Goal: Task Accomplishment & Management: Manage account settings

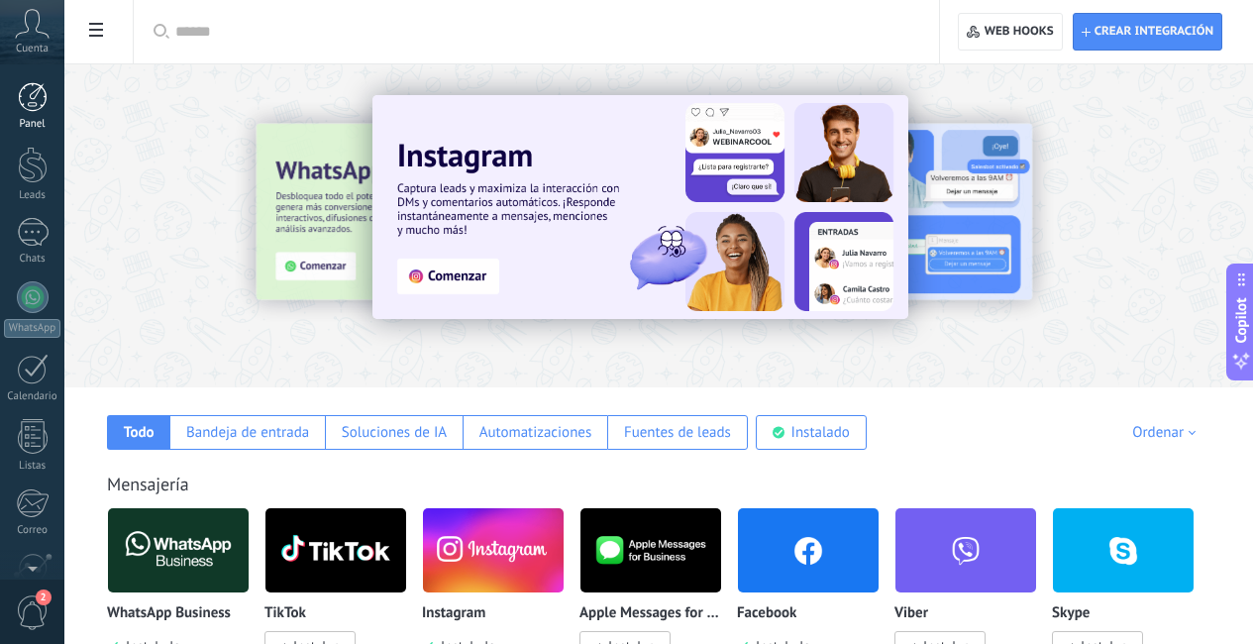
click at [36, 120] on div "Panel" at bounding box center [32, 124] width 57 height 13
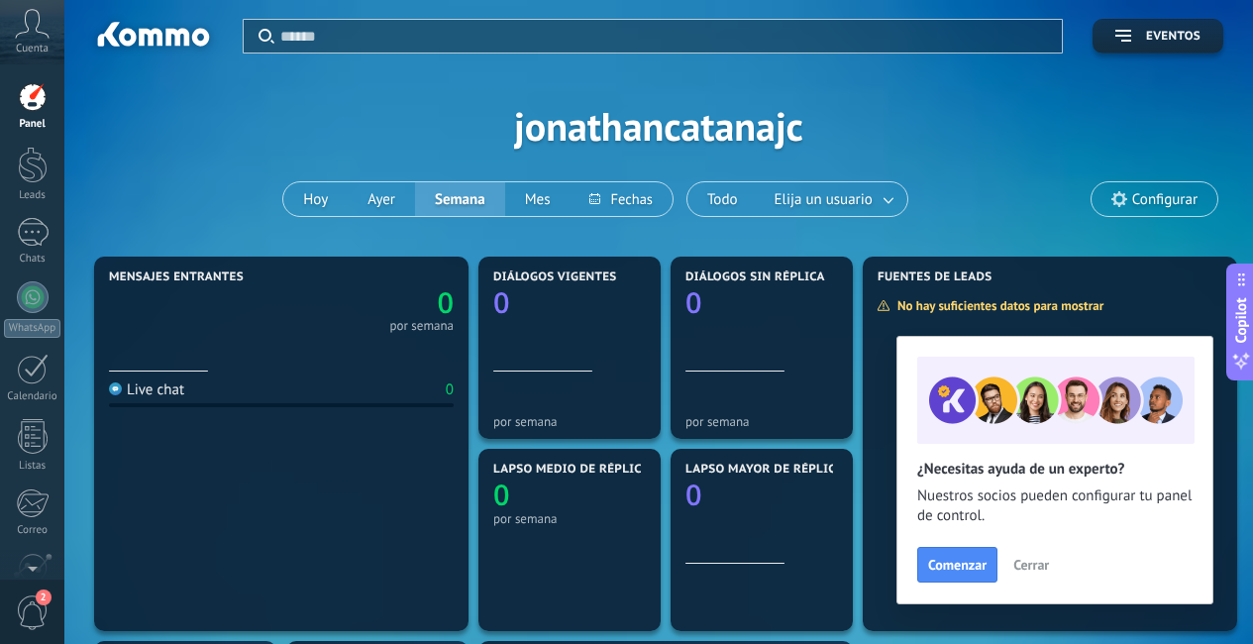
click at [1028, 566] on span "Cerrar" at bounding box center [1031, 565] width 36 height 14
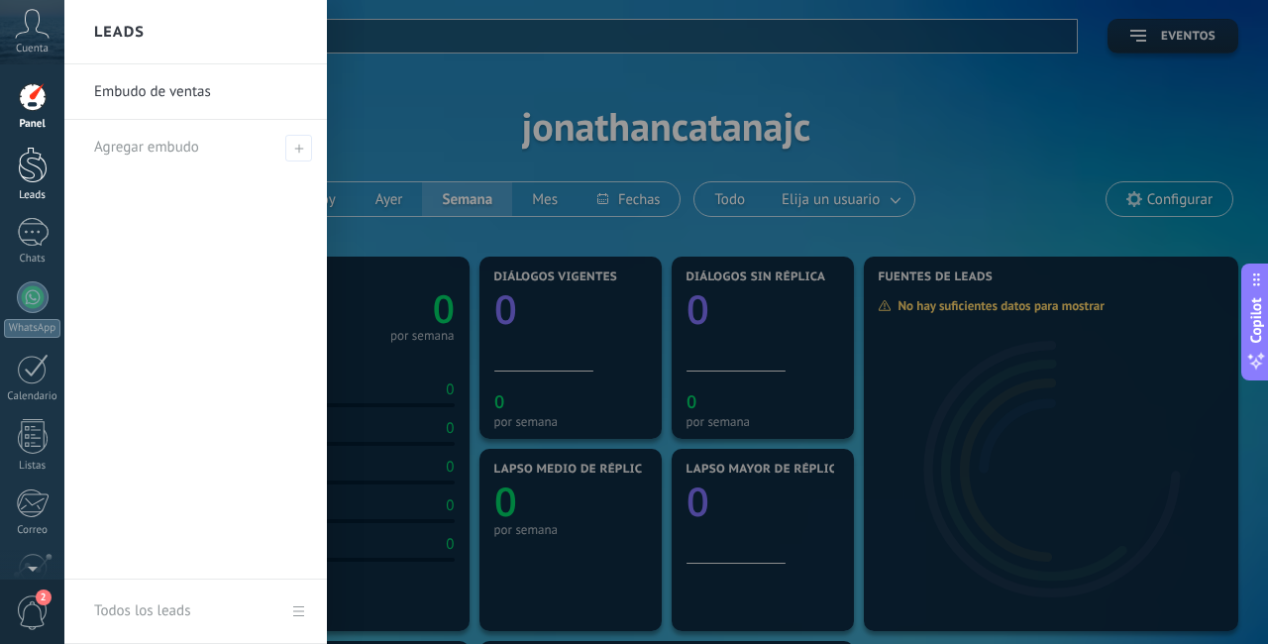
click at [23, 168] on div at bounding box center [33, 165] width 30 height 37
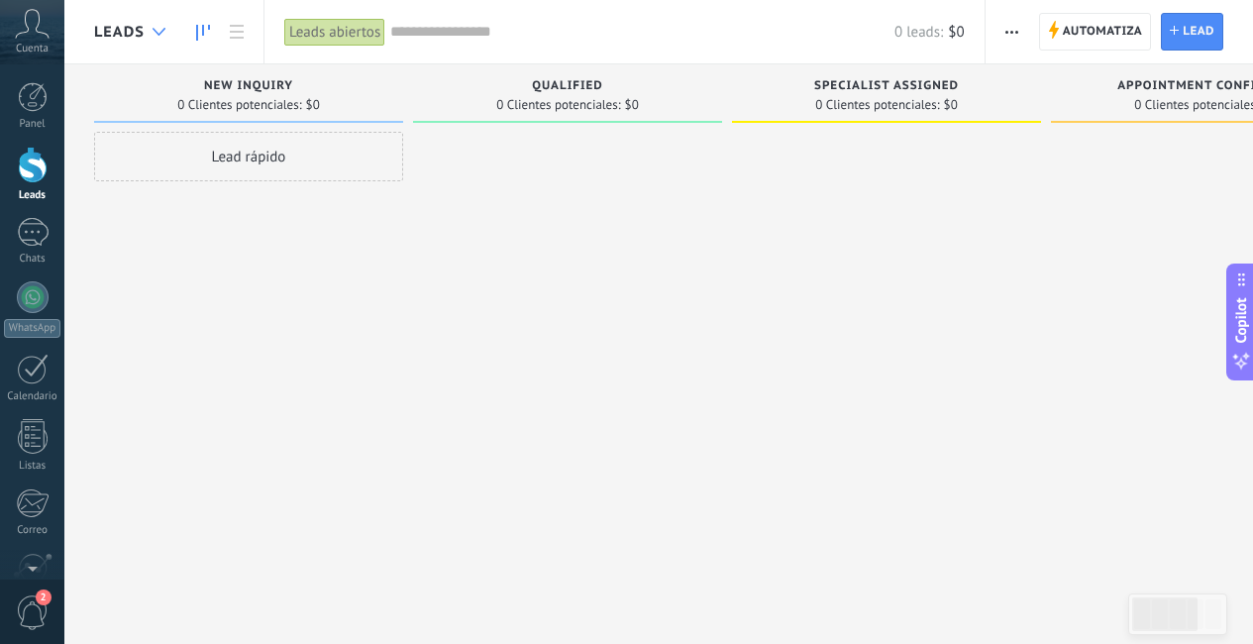
click at [156, 34] on icon at bounding box center [159, 32] width 13 height 8
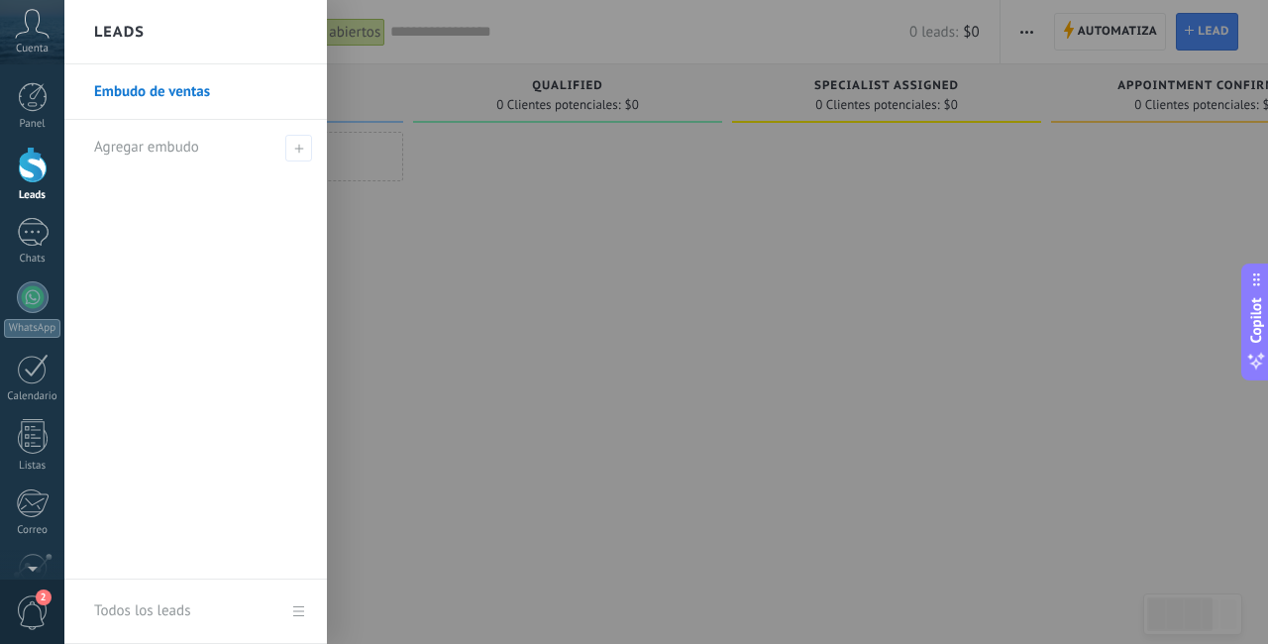
click at [222, 95] on link "Embudo de ventas" at bounding box center [200, 91] width 213 height 55
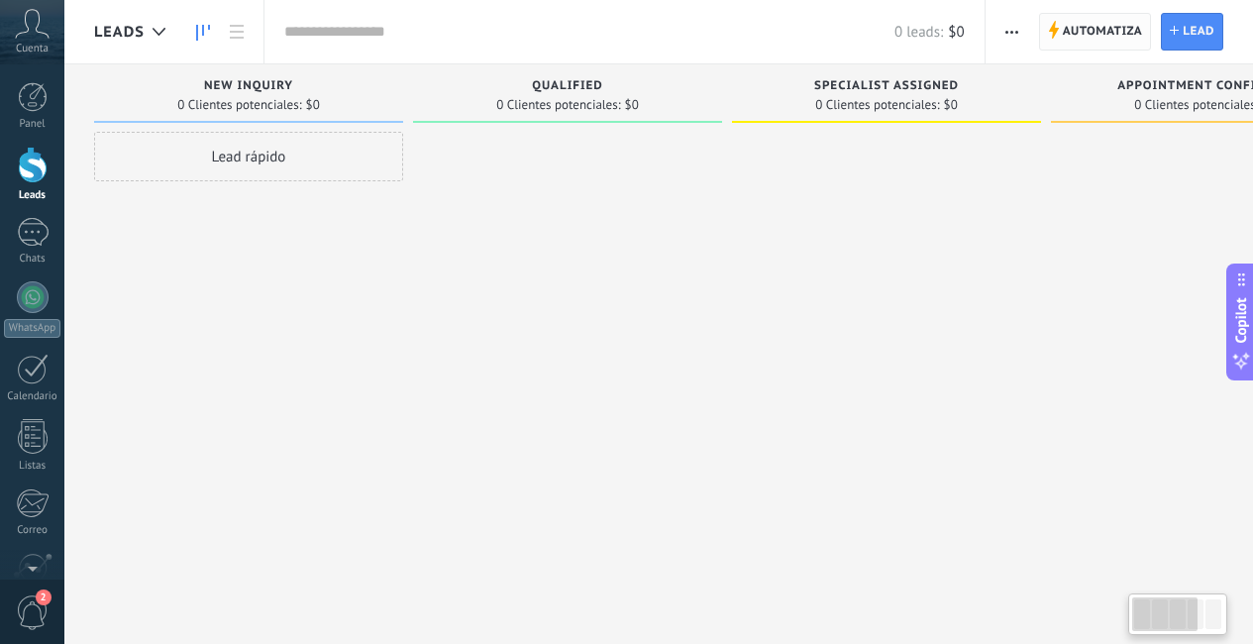
click at [1088, 39] on span "Automatiza" at bounding box center [1103, 32] width 80 height 36
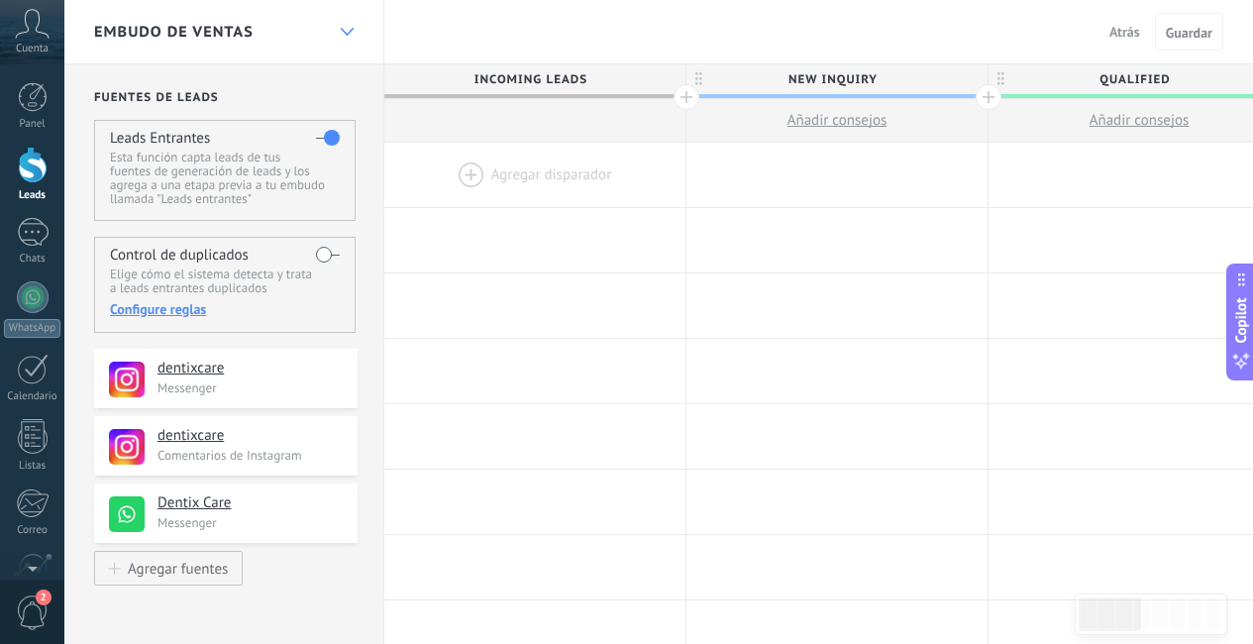
click at [351, 35] on icon at bounding box center [347, 32] width 13 height 8
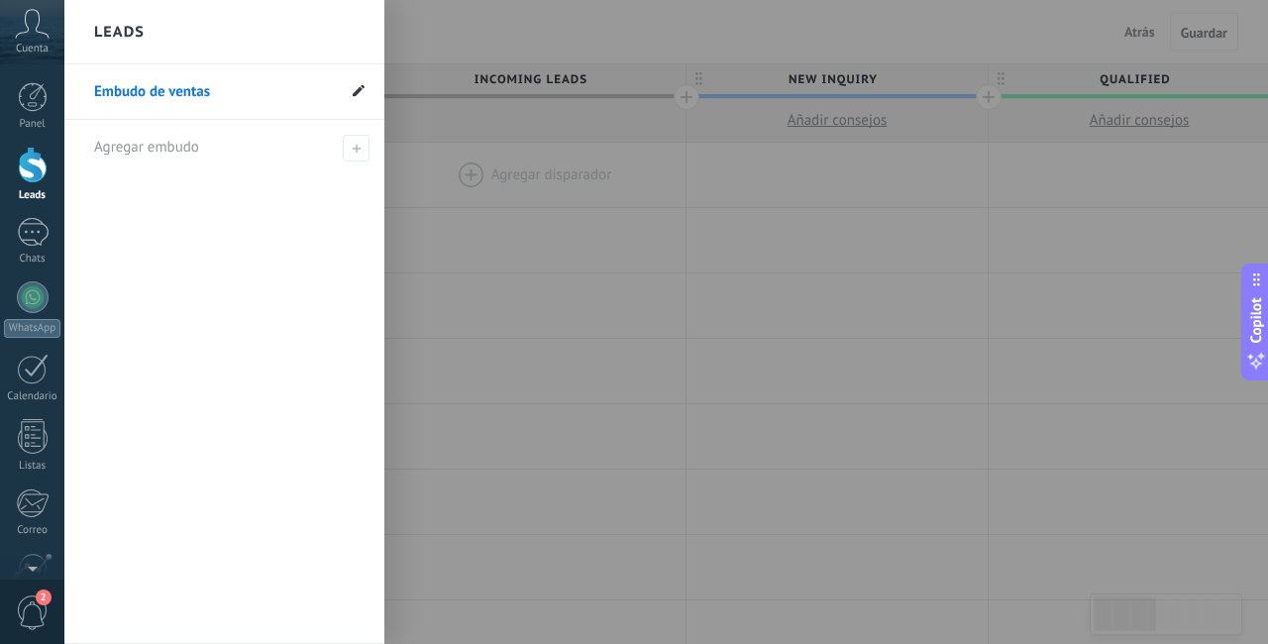
click at [360, 96] on icon at bounding box center [359, 90] width 12 height 12
type input "********"
click at [353, 97] on icon at bounding box center [356, 92] width 22 height 12
click at [597, 335] on div at bounding box center [698, 322] width 1268 height 644
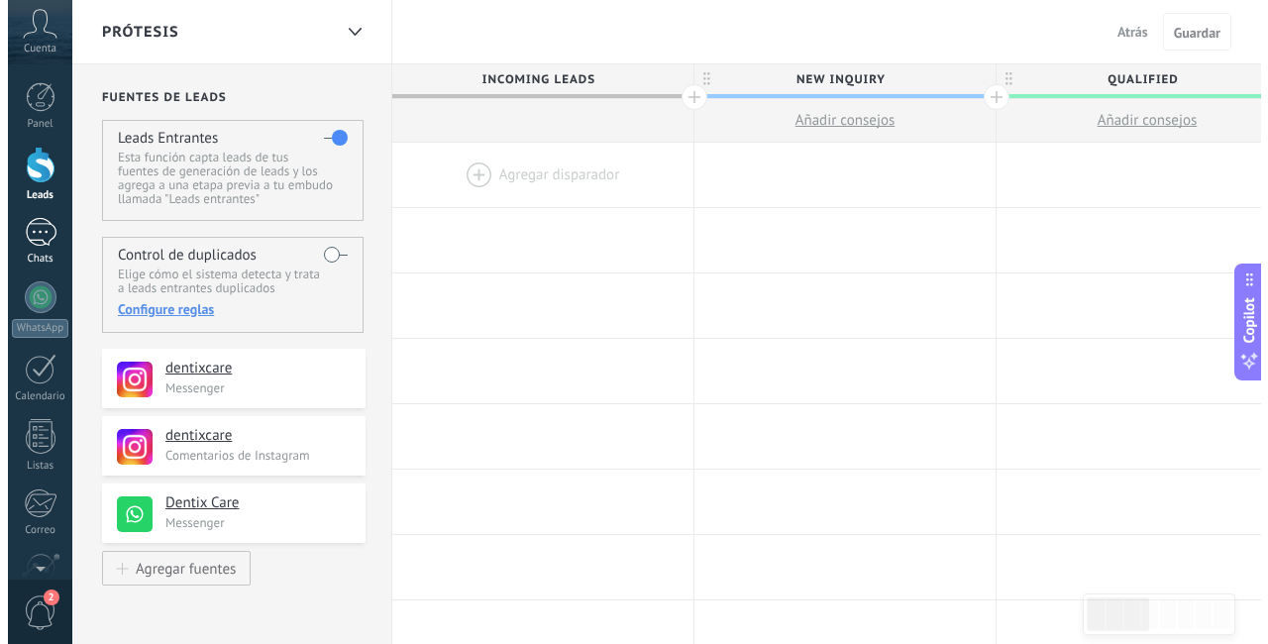
scroll to position [26, 0]
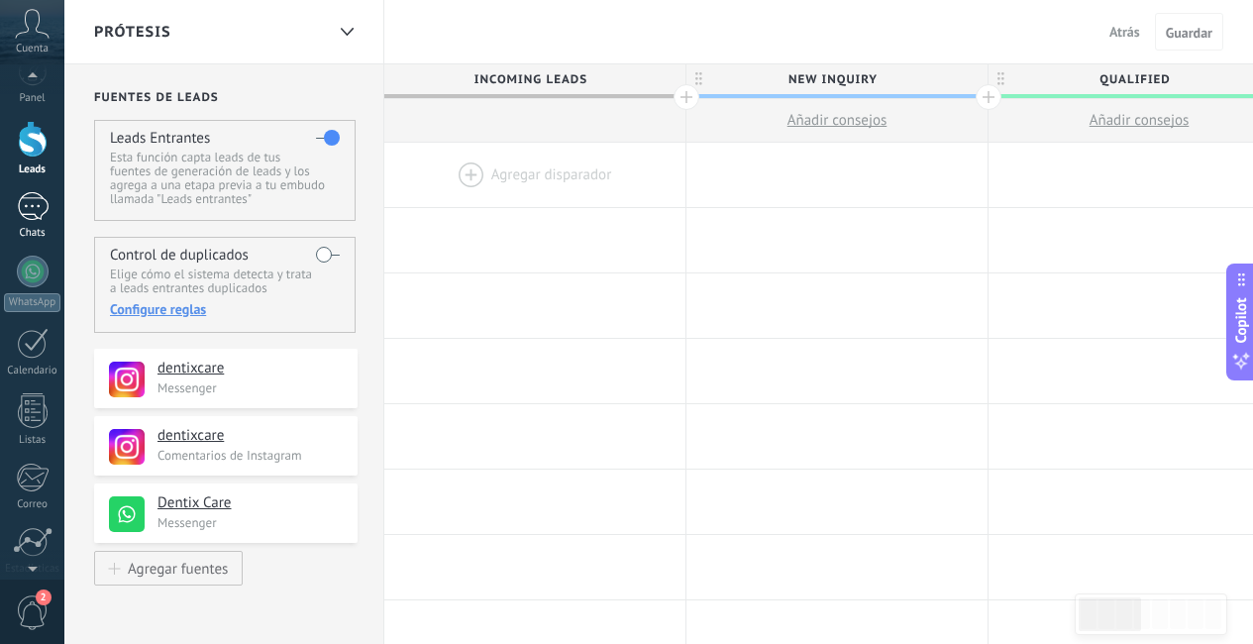
click at [37, 210] on div at bounding box center [33, 206] width 32 height 29
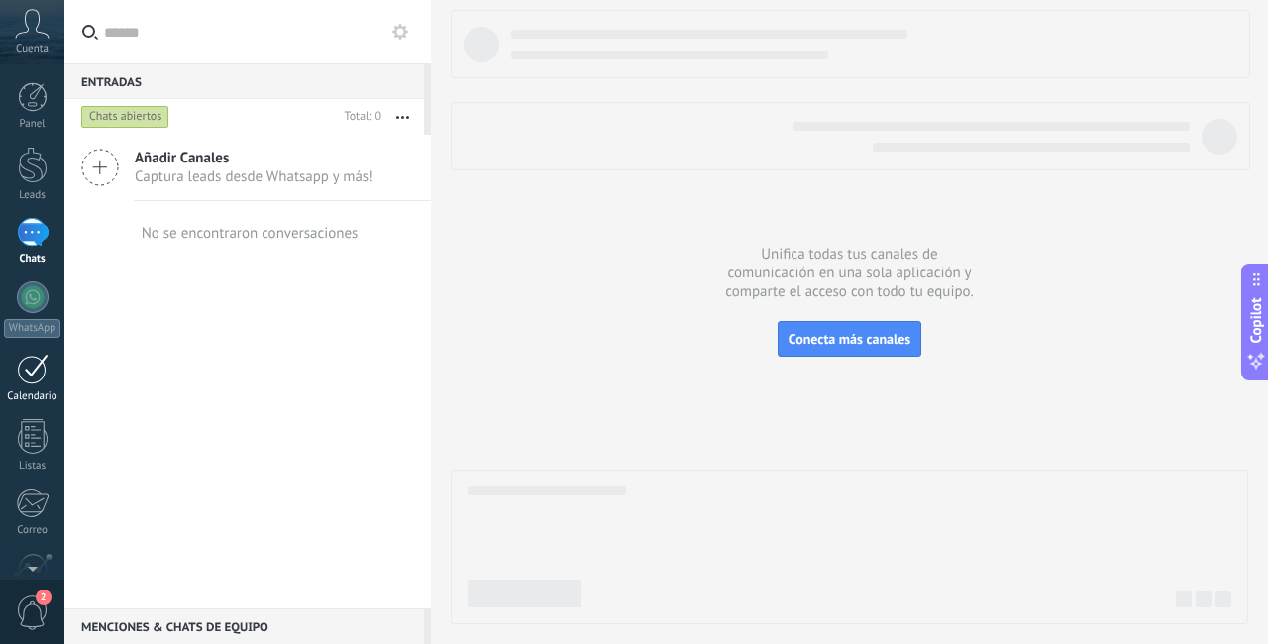
scroll to position [32, 0]
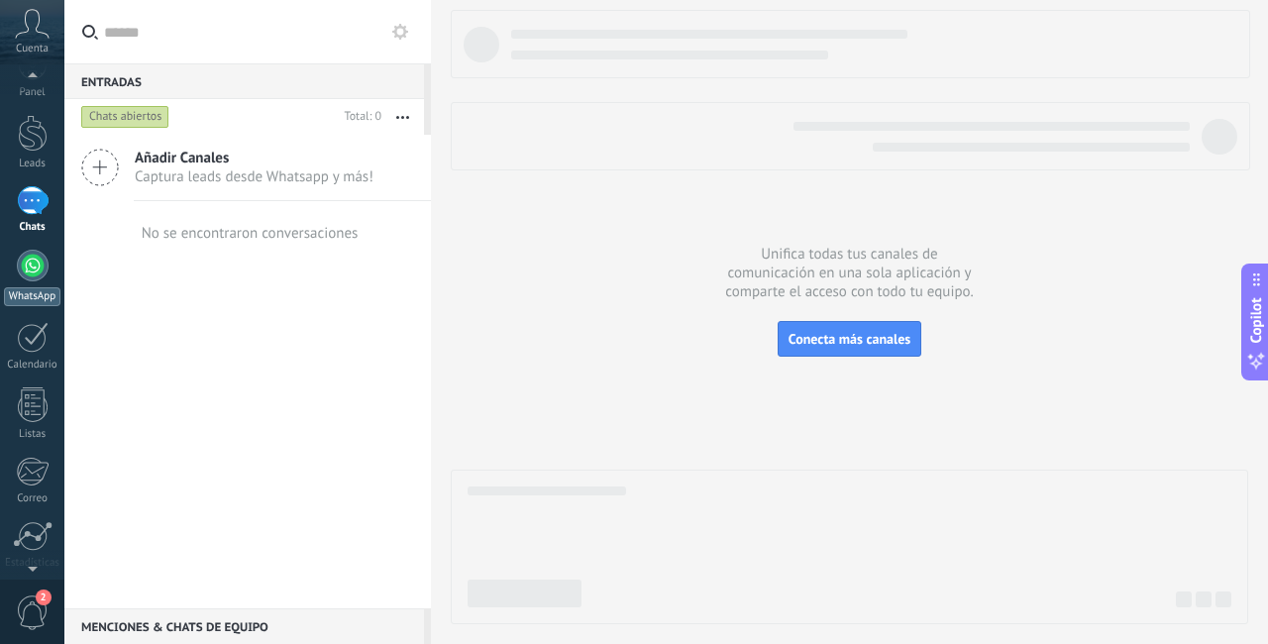
click at [40, 268] on div at bounding box center [33, 266] width 32 height 32
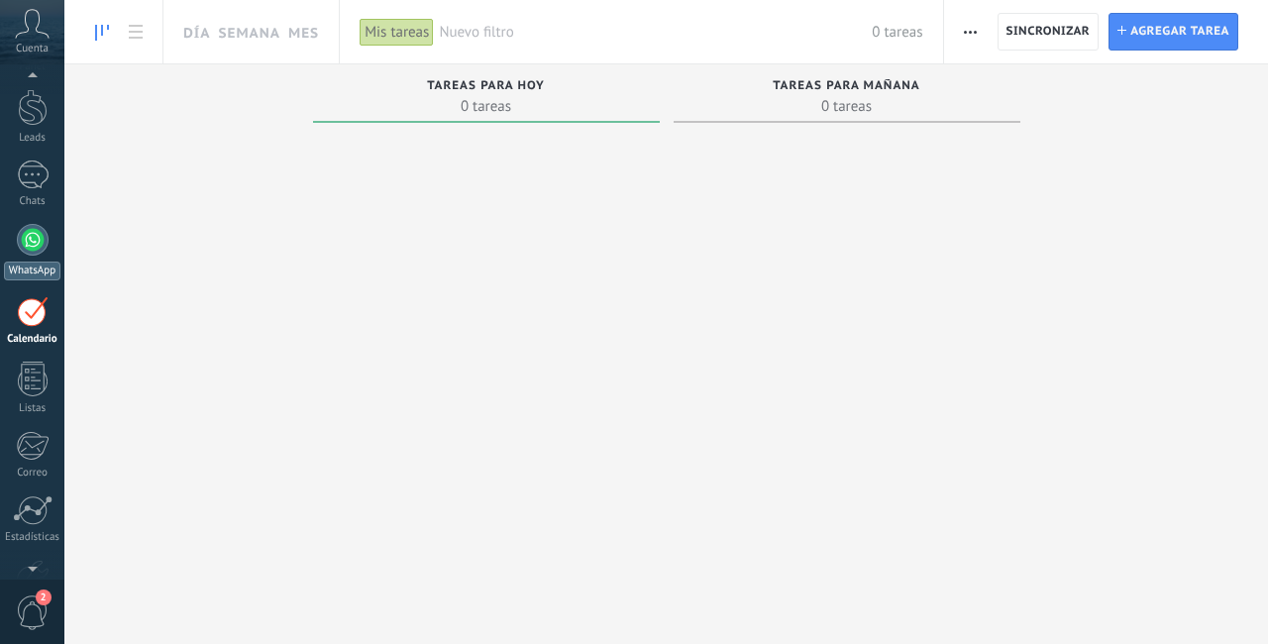
click at [28, 243] on div at bounding box center [33, 240] width 32 height 32
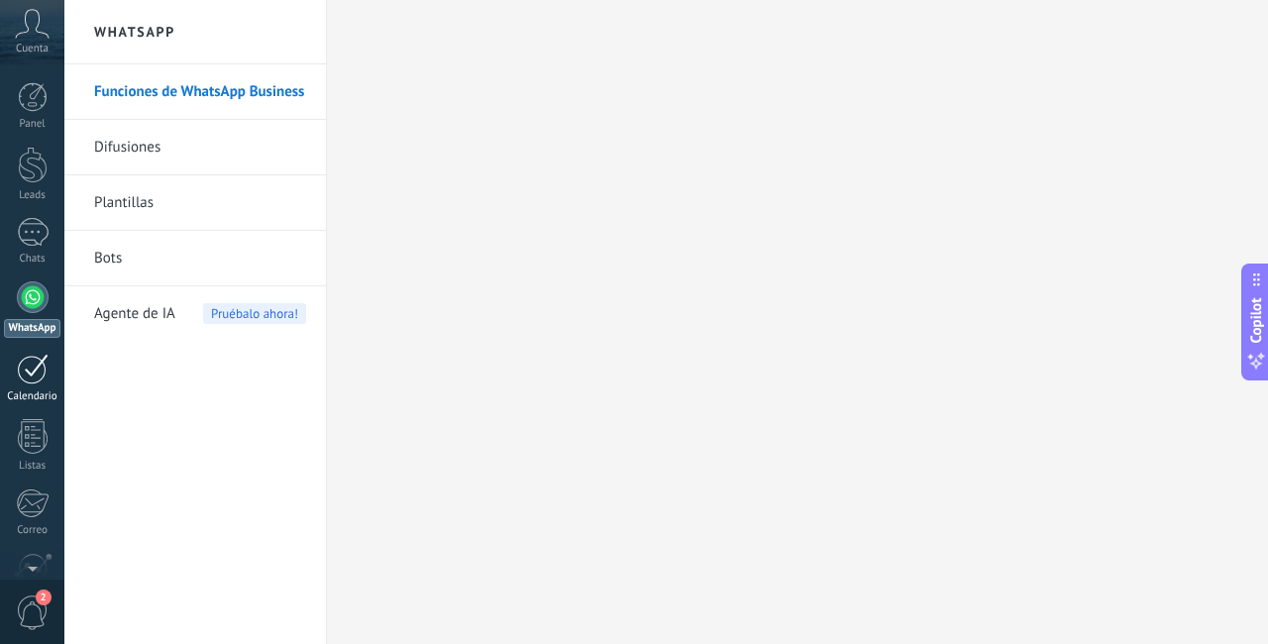
click at [39, 383] on div at bounding box center [33, 369] width 32 height 31
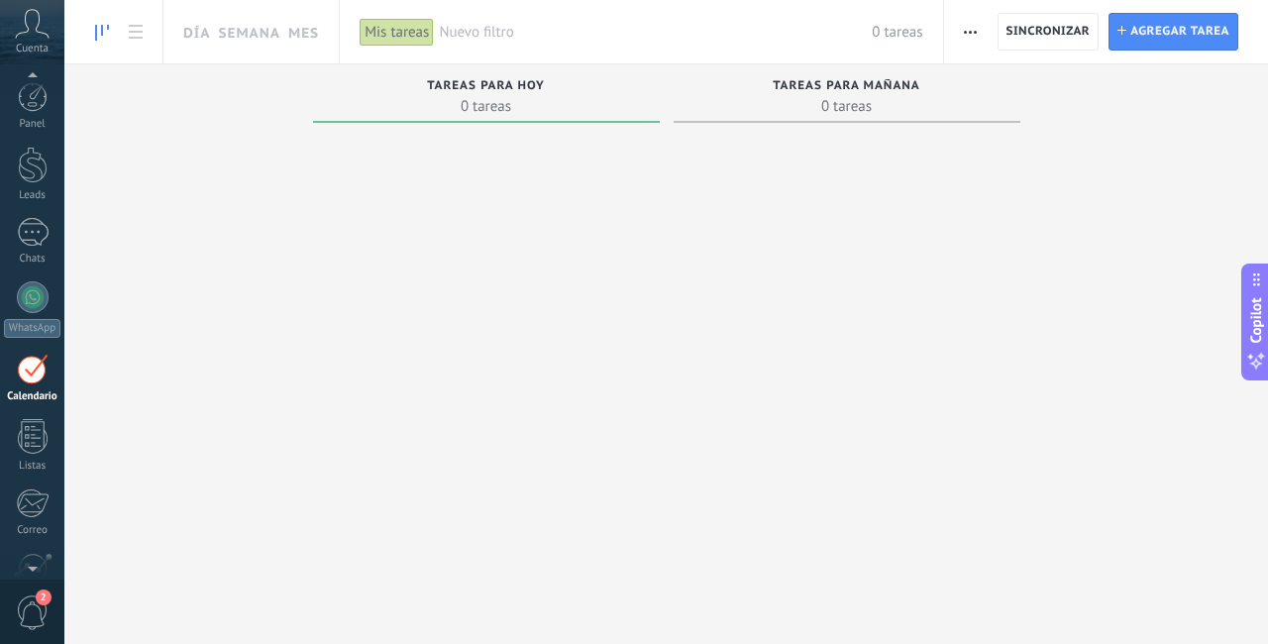
scroll to position [57, 0]
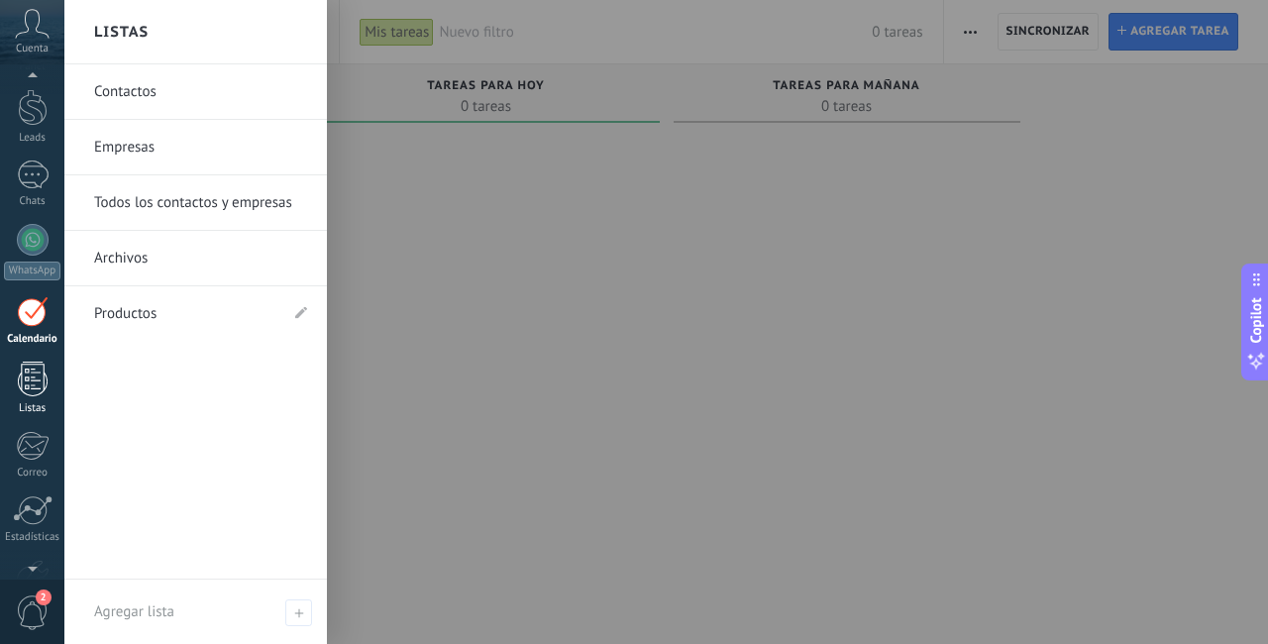
click at [26, 383] on div at bounding box center [33, 379] width 30 height 35
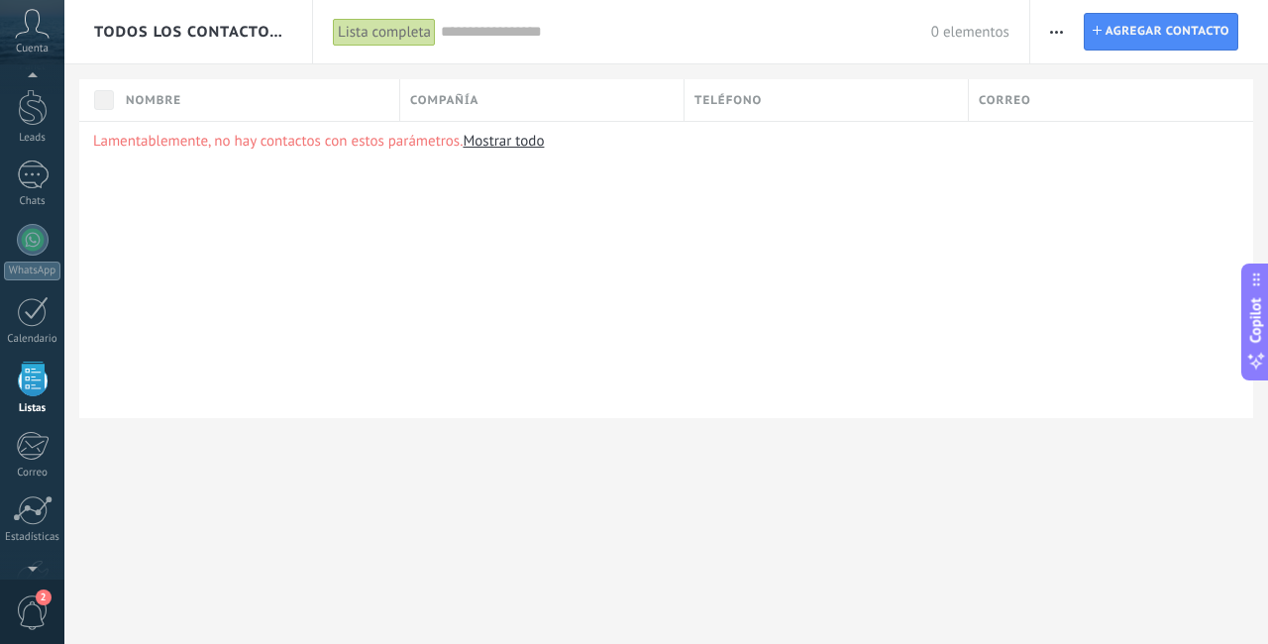
scroll to position [123, 0]
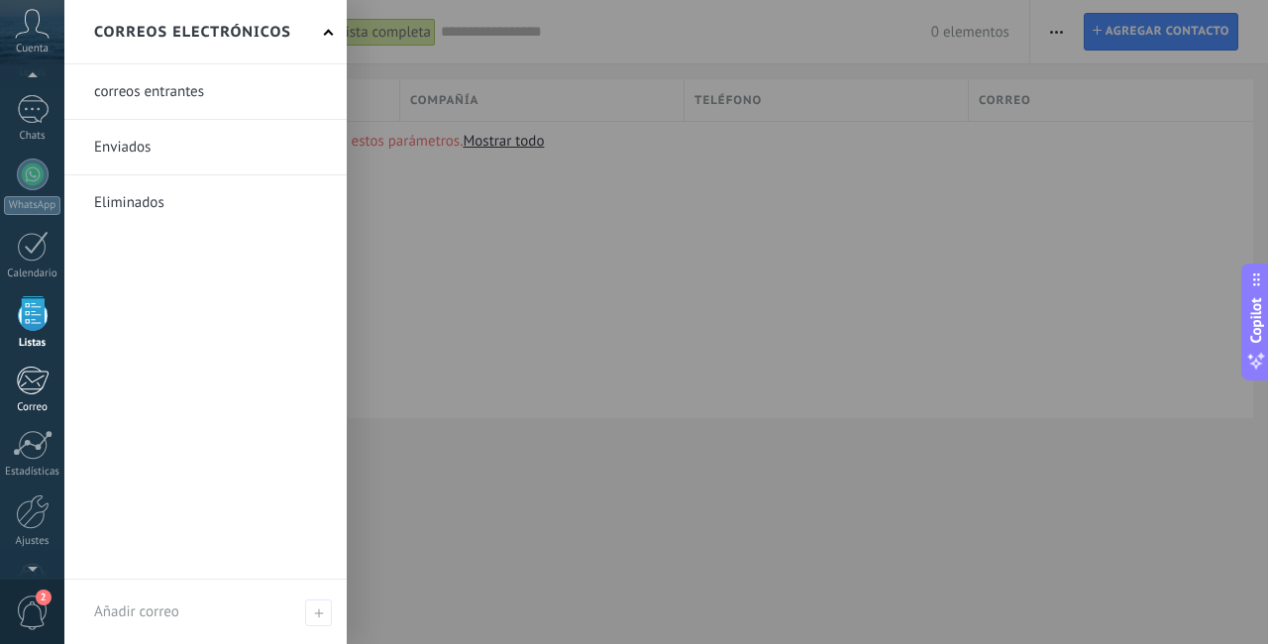
click at [31, 386] on div at bounding box center [32, 381] width 33 height 30
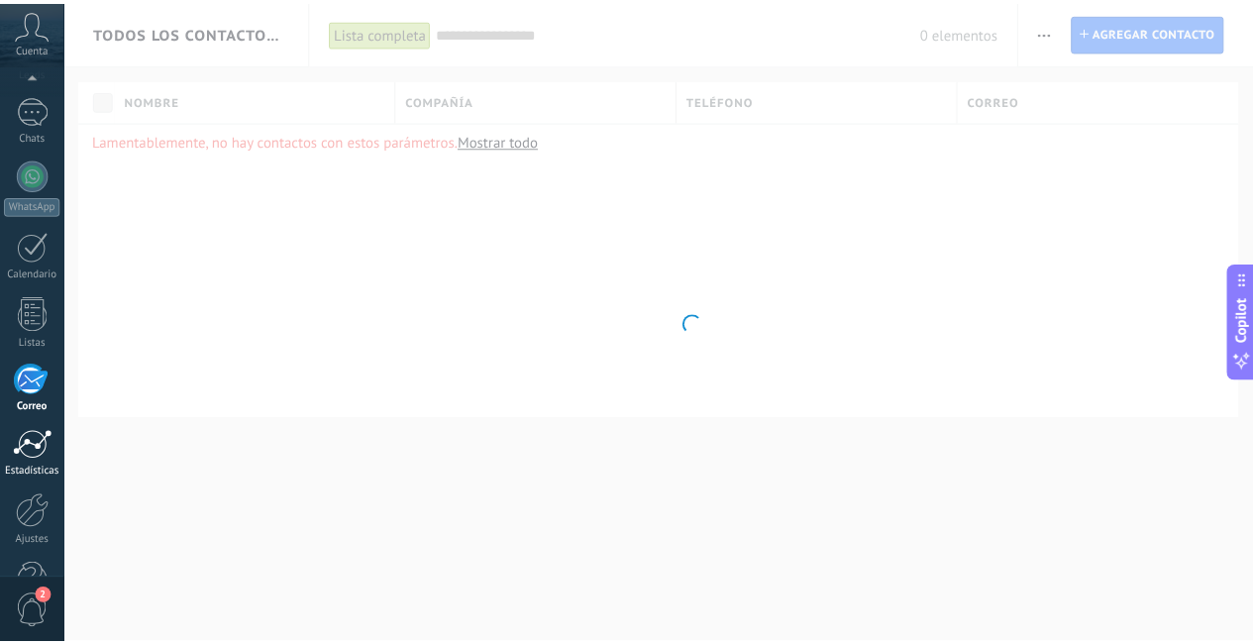
scroll to position [180, 0]
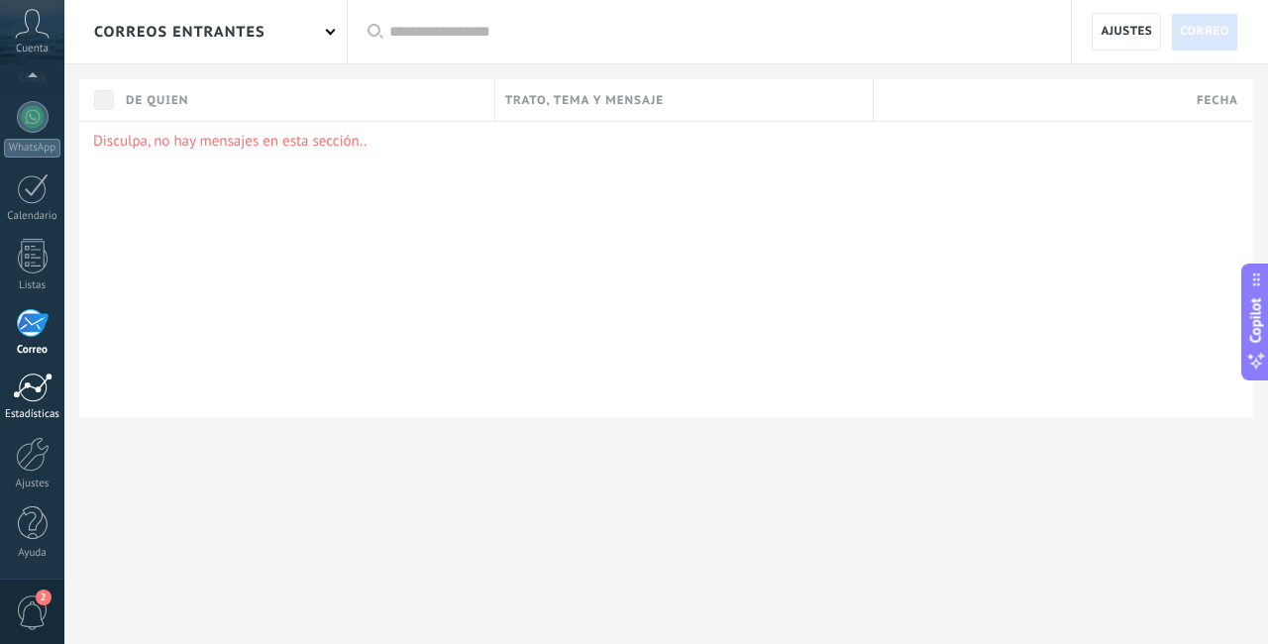
click at [18, 401] on div at bounding box center [33, 387] width 40 height 30
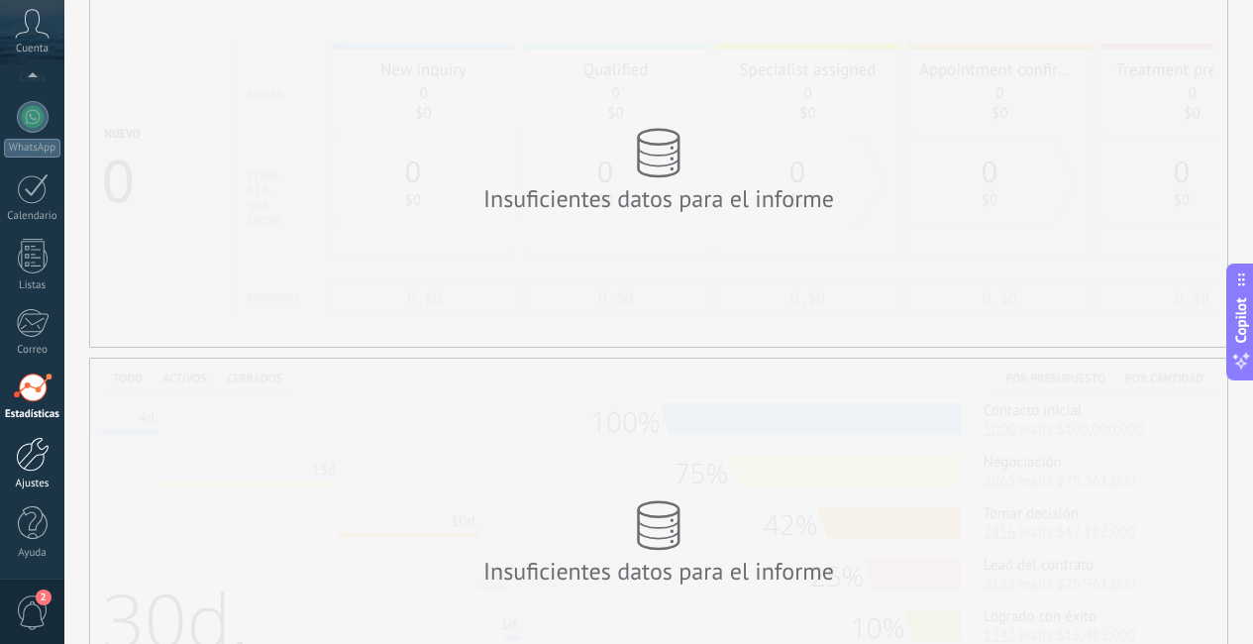
scroll to position [74, 0]
click at [25, 473] on link "Ajustes" at bounding box center [32, 463] width 64 height 53
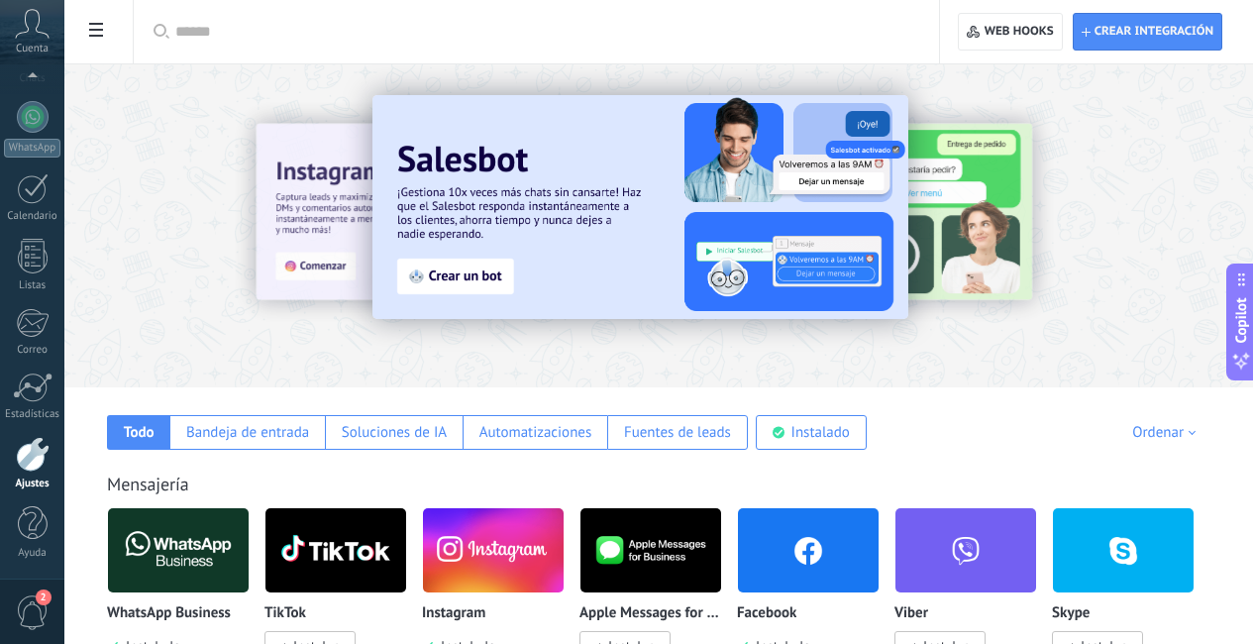
click at [34, 462] on div at bounding box center [33, 454] width 34 height 35
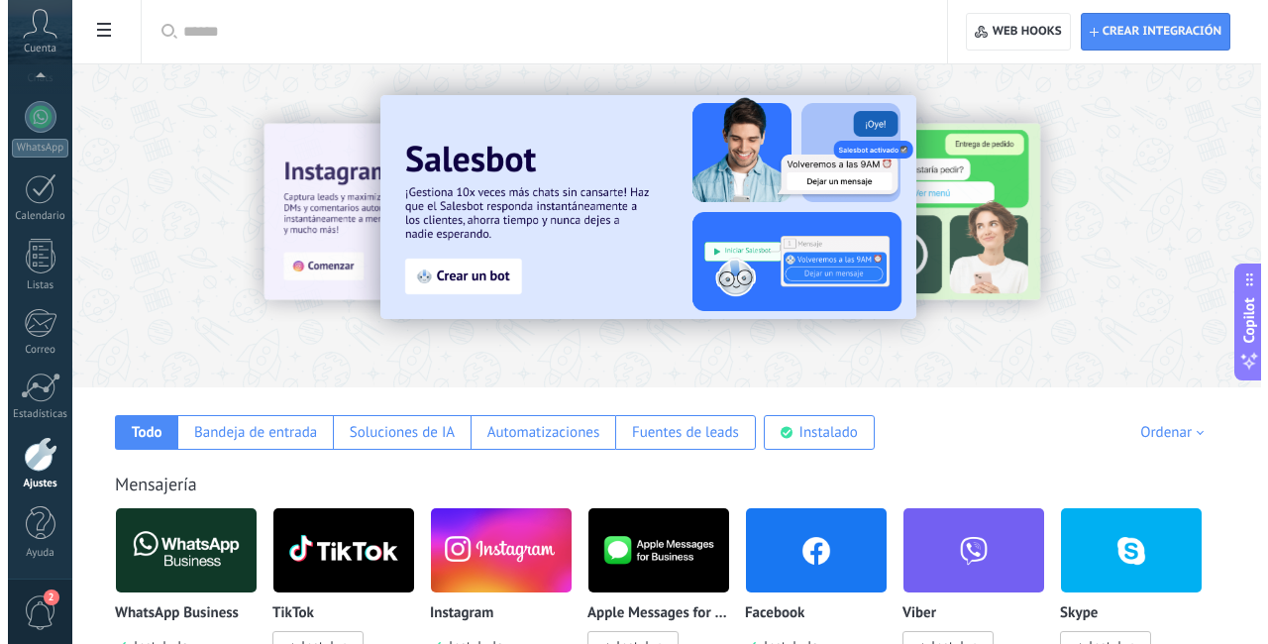
scroll to position [183, 0]
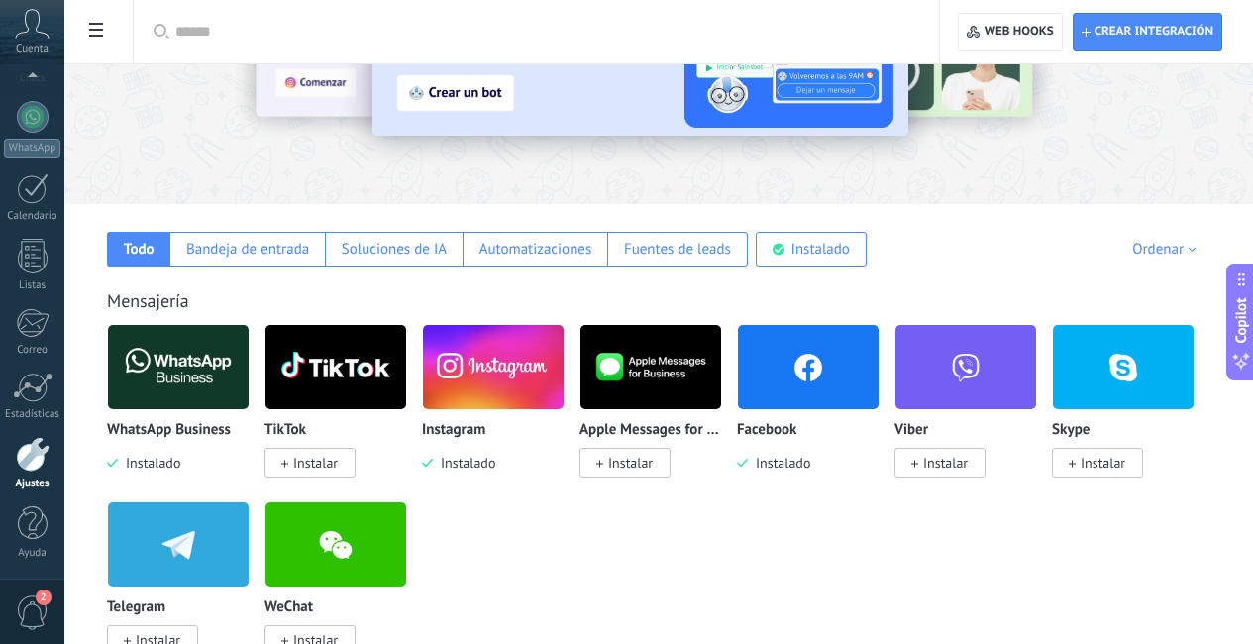
click at [92, 27] on icon at bounding box center [96, 30] width 14 height 14
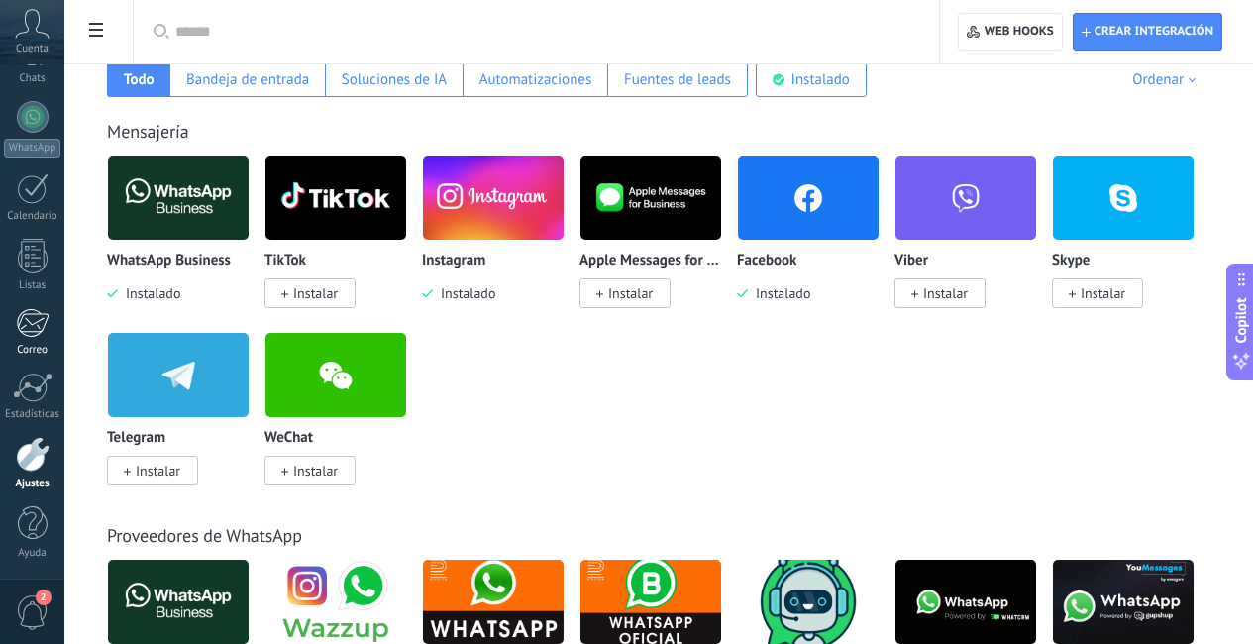
scroll to position [315, 0]
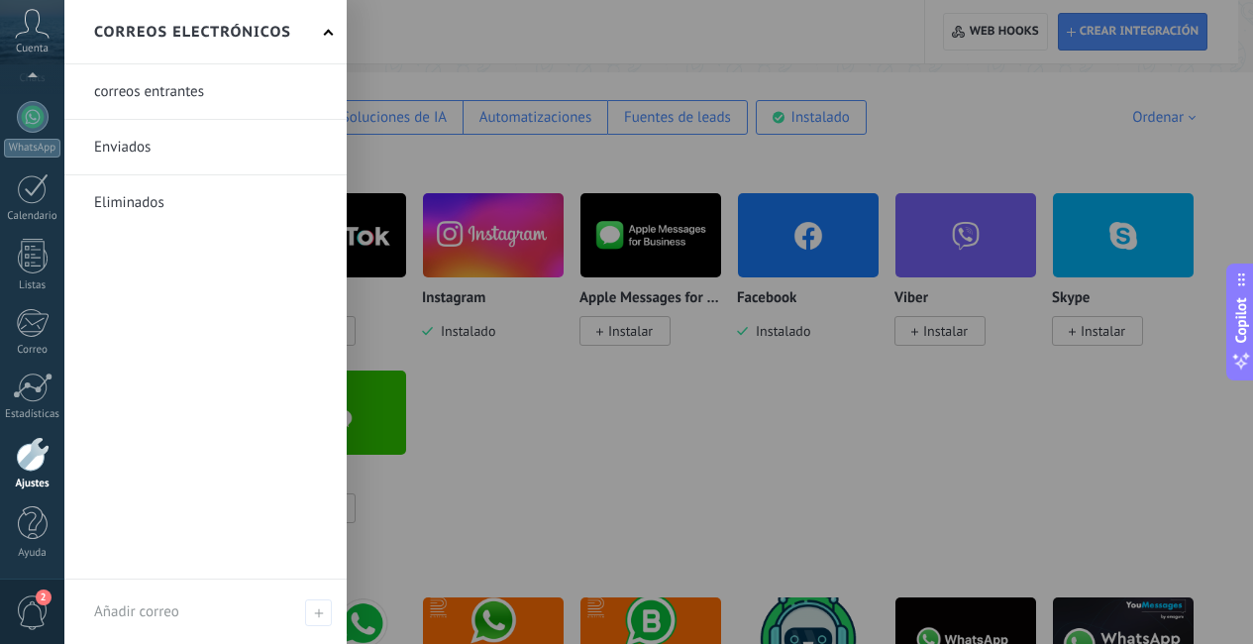
click at [34, 460] on div at bounding box center [33, 454] width 34 height 35
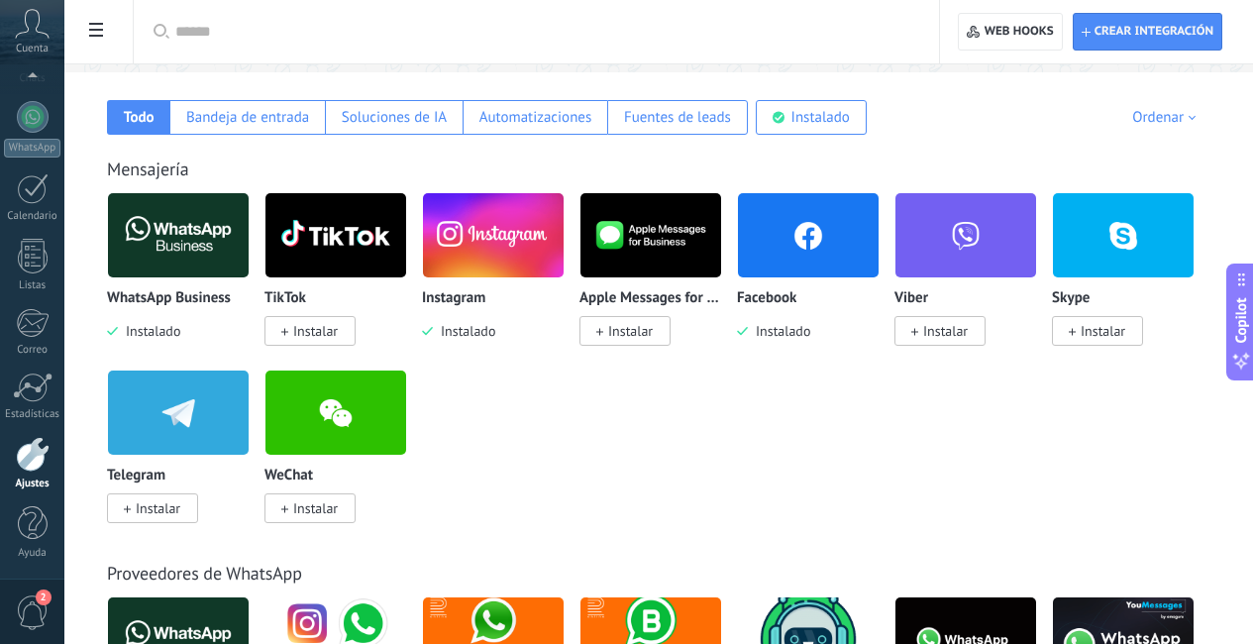
click at [28, 451] on div at bounding box center [33, 454] width 34 height 35
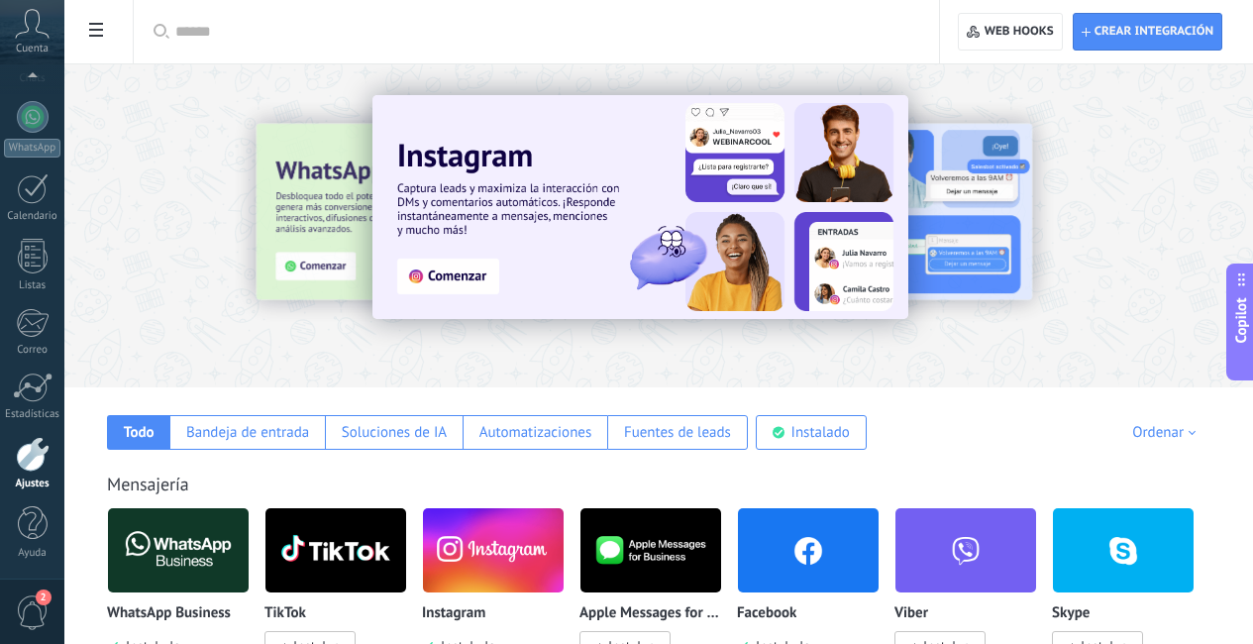
click at [28, 462] on div at bounding box center [33, 454] width 34 height 35
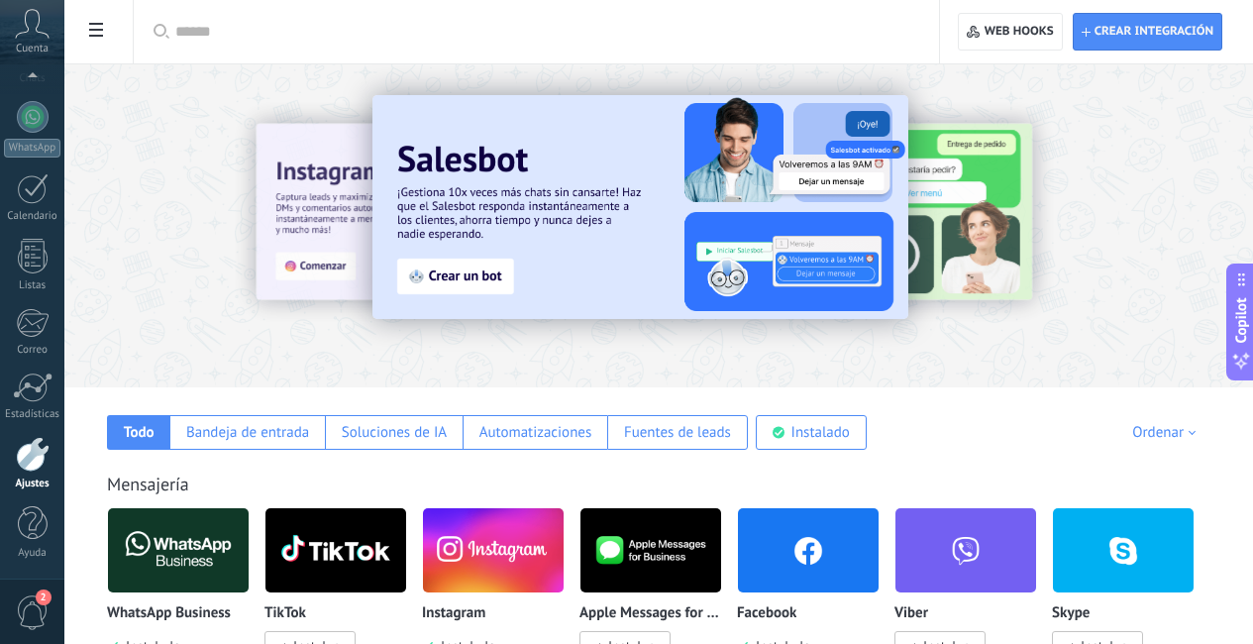
click at [94, 38] on span at bounding box center [96, 32] width 34 height 39
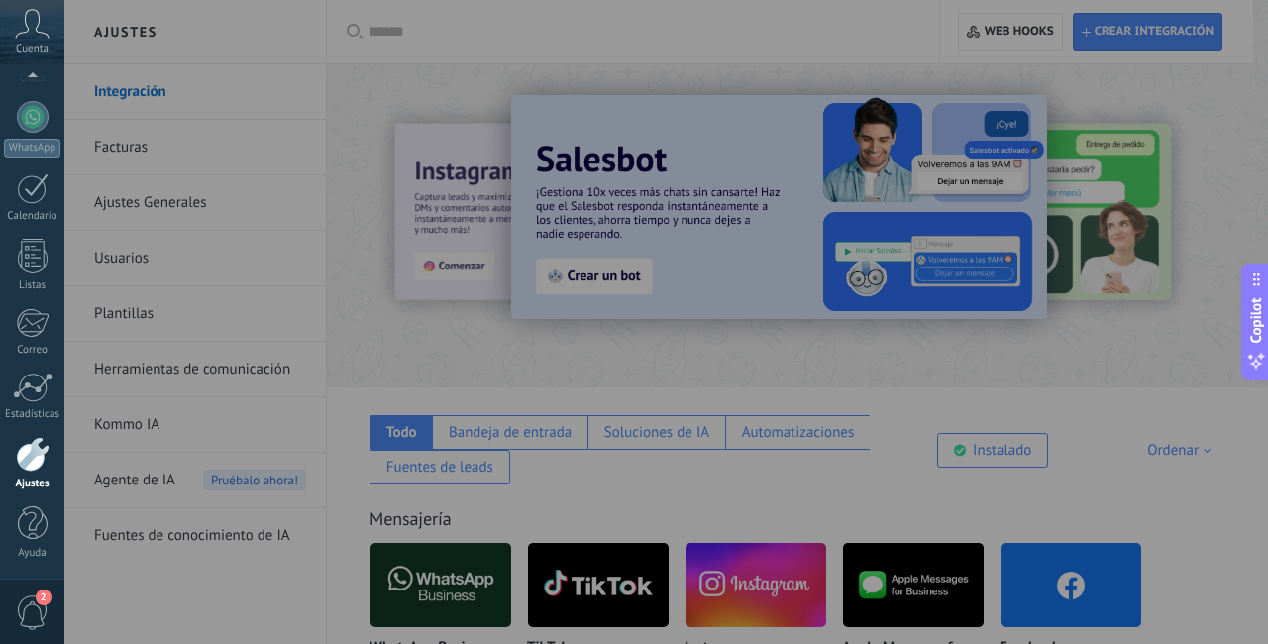
click at [138, 364] on div at bounding box center [634, 322] width 1268 height 644
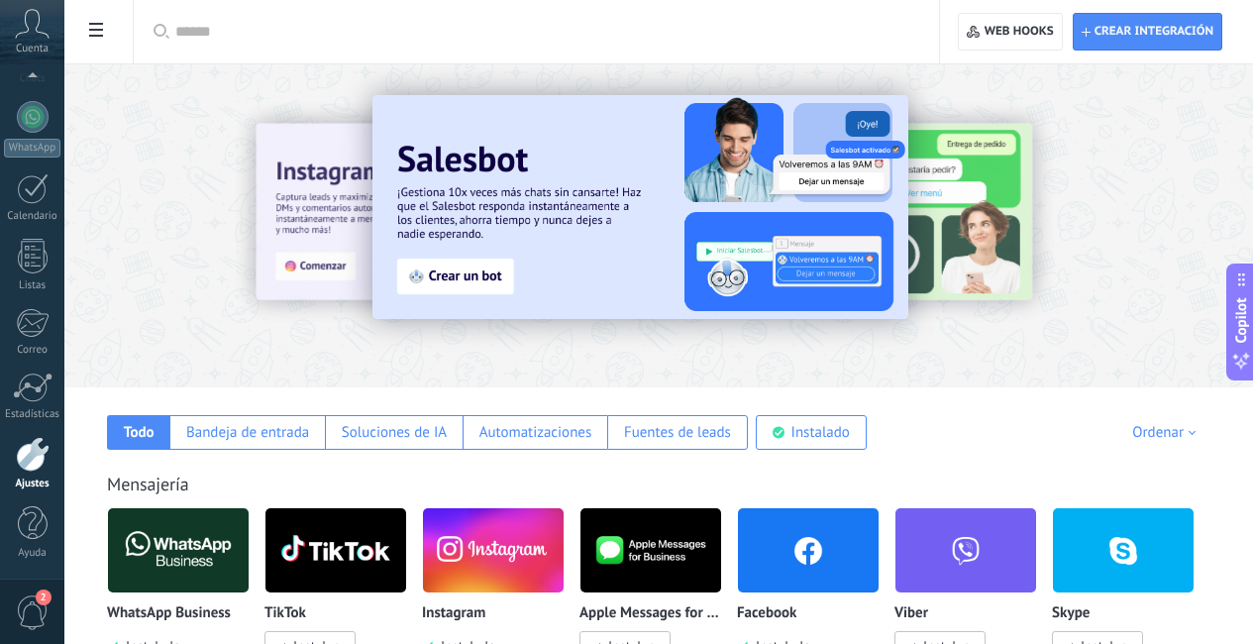
click at [92, 28] on icon at bounding box center [96, 30] width 14 height 14
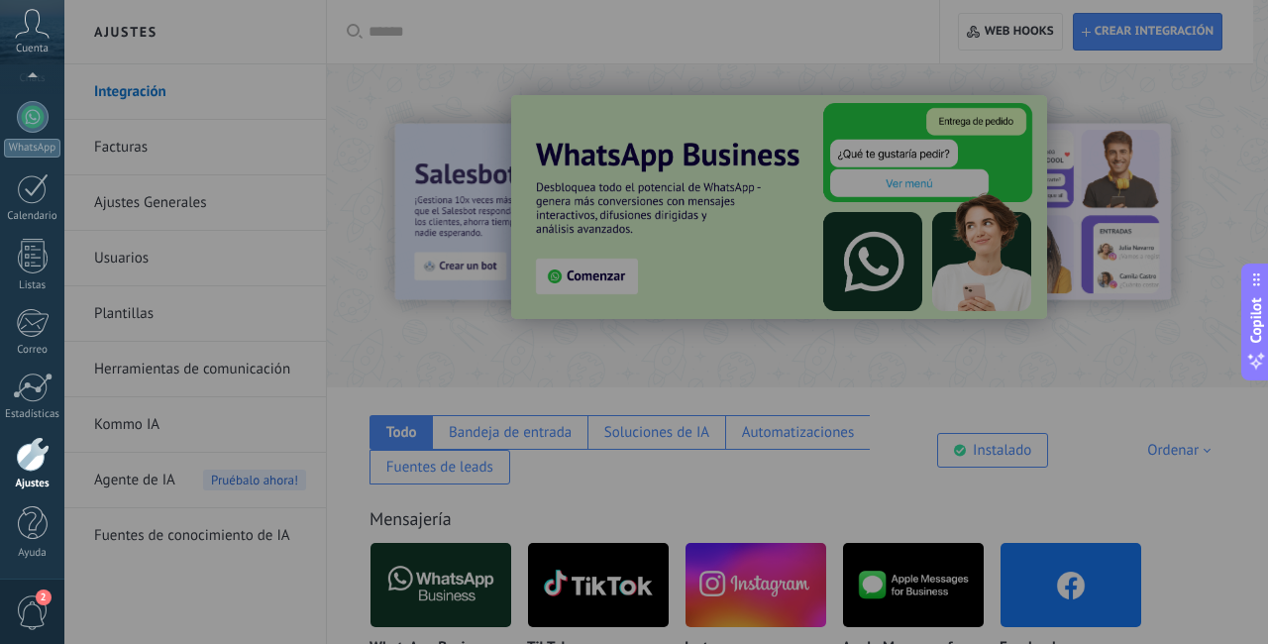
click at [141, 365] on div at bounding box center [634, 322] width 1268 height 644
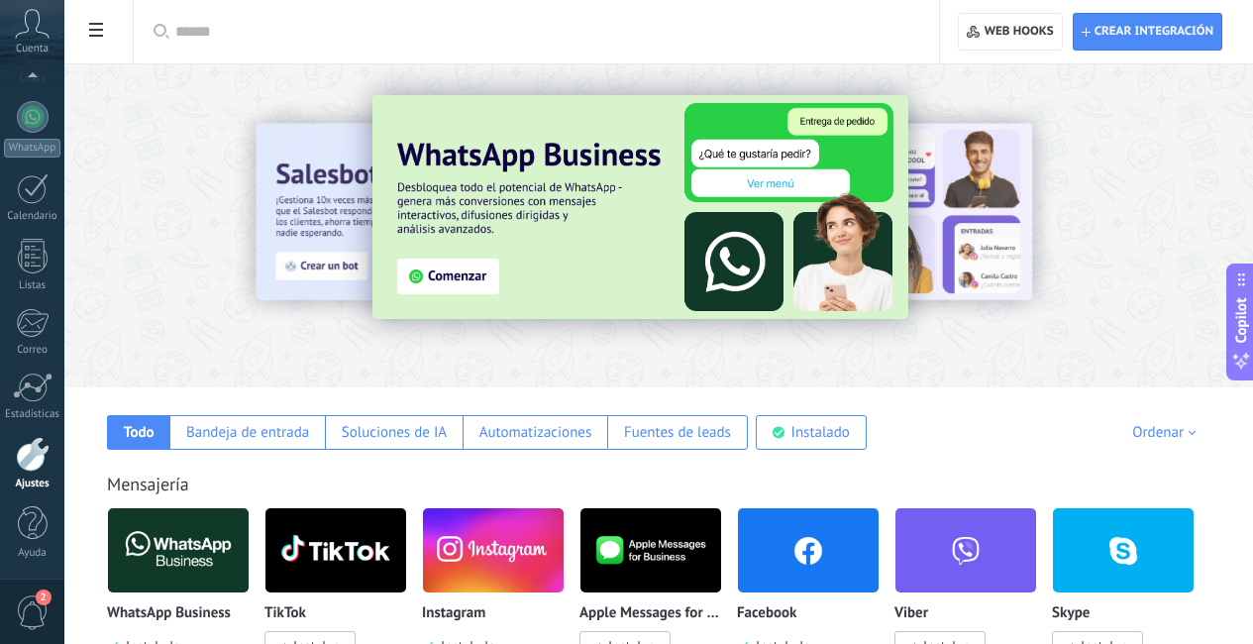
click at [29, 464] on div at bounding box center [33, 454] width 34 height 35
click at [32, 463] on div at bounding box center [33, 454] width 34 height 35
click at [33, 462] on div at bounding box center [33, 454] width 34 height 35
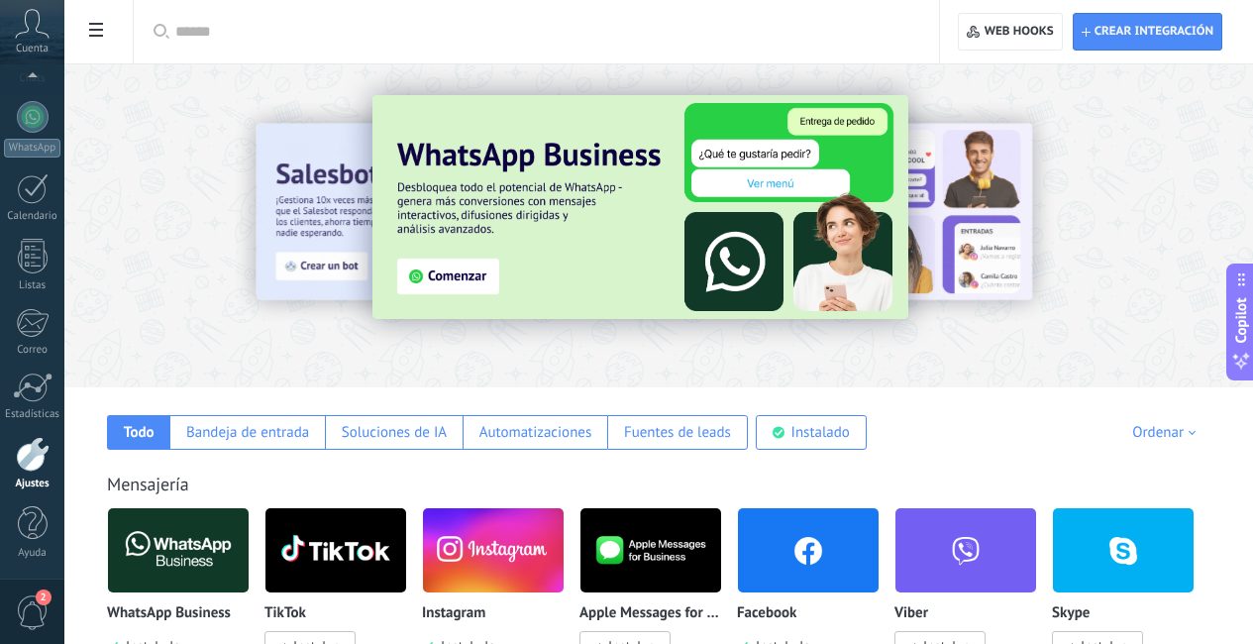
click at [32, 462] on div at bounding box center [33, 454] width 34 height 35
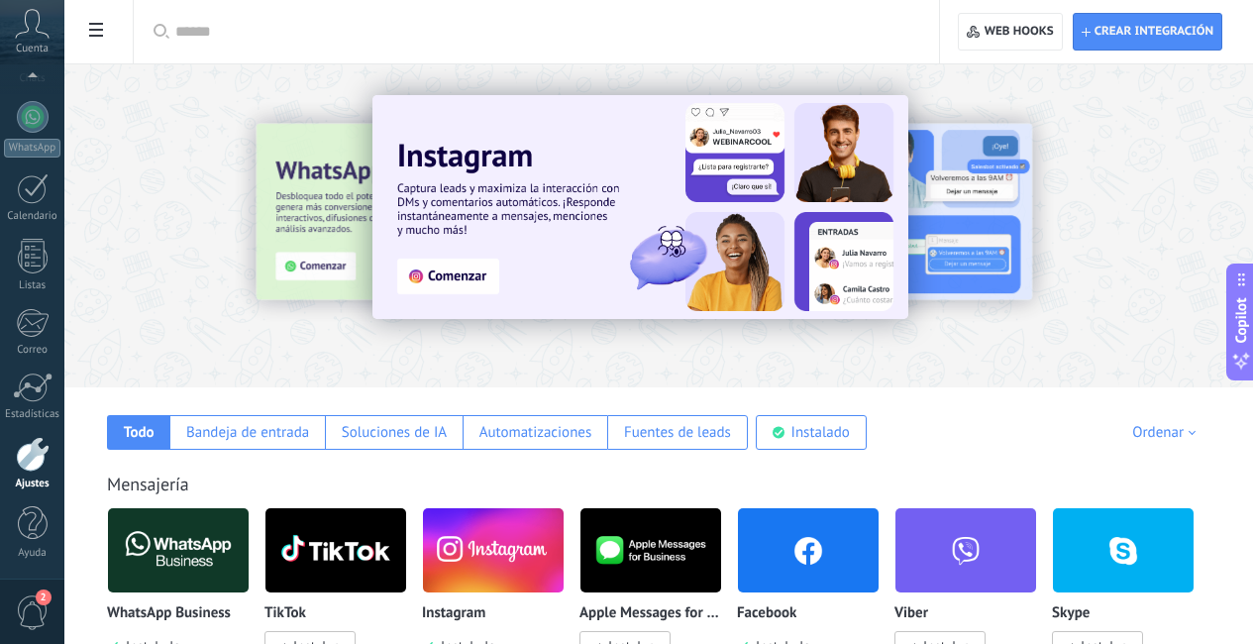
click at [30, 459] on div at bounding box center [33, 454] width 34 height 35
click at [96, 27] on icon at bounding box center [96, 30] width 14 height 14
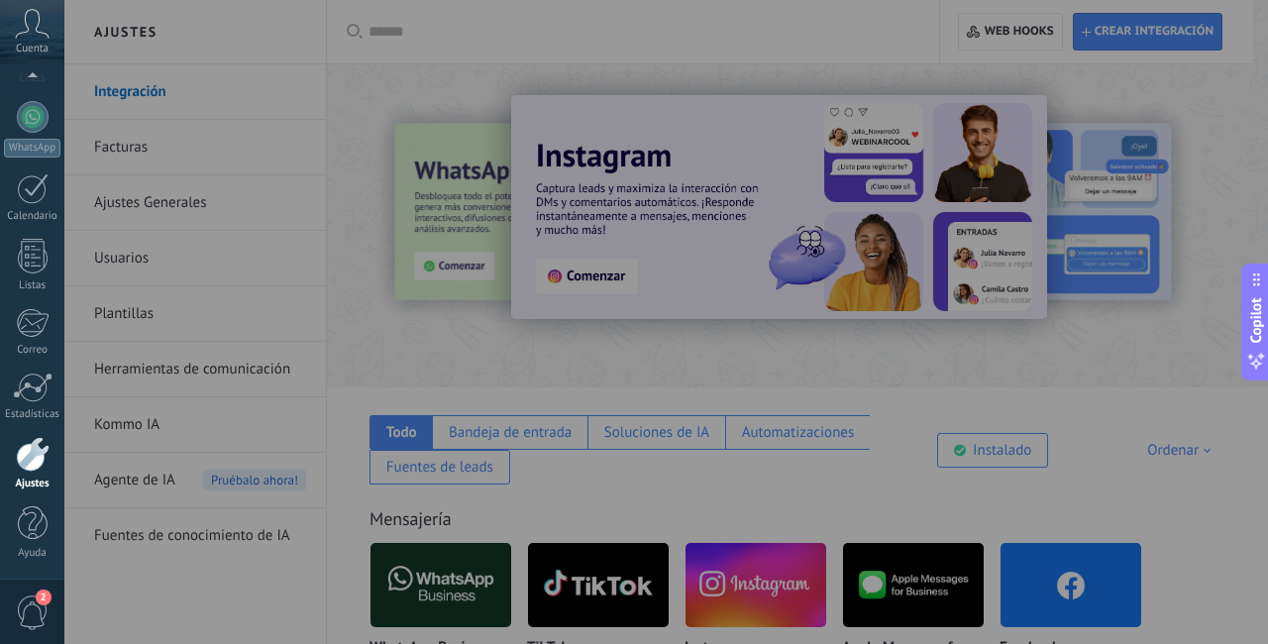
click at [143, 363] on div at bounding box center [634, 322] width 1268 height 644
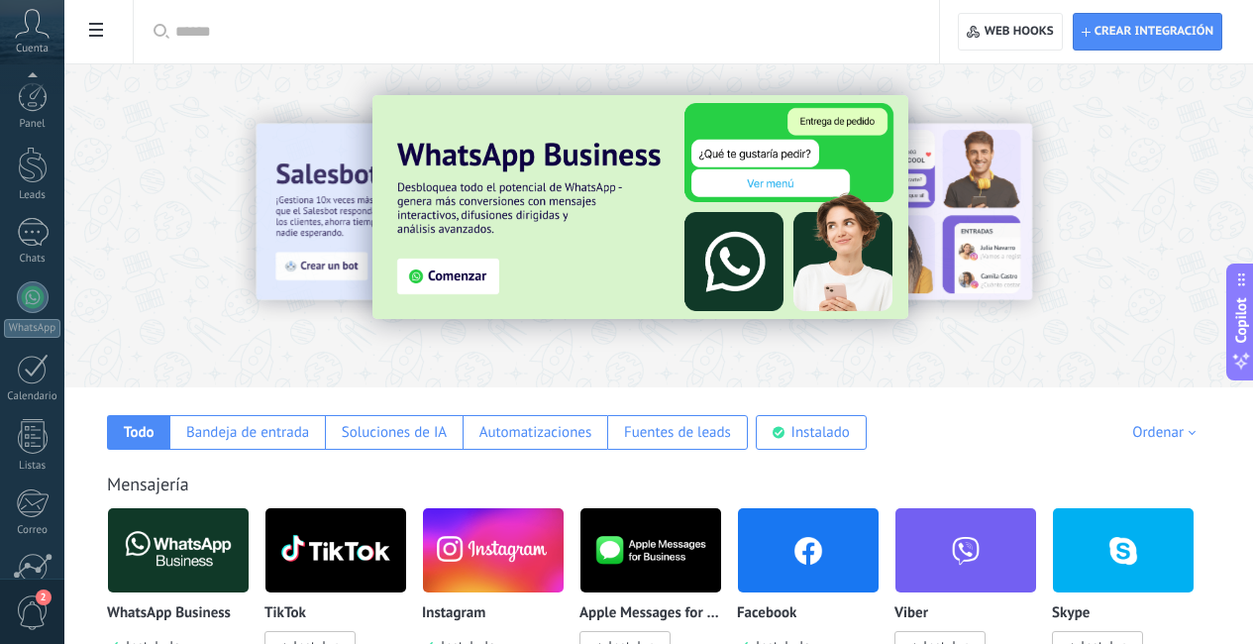
scroll to position [136, 0]
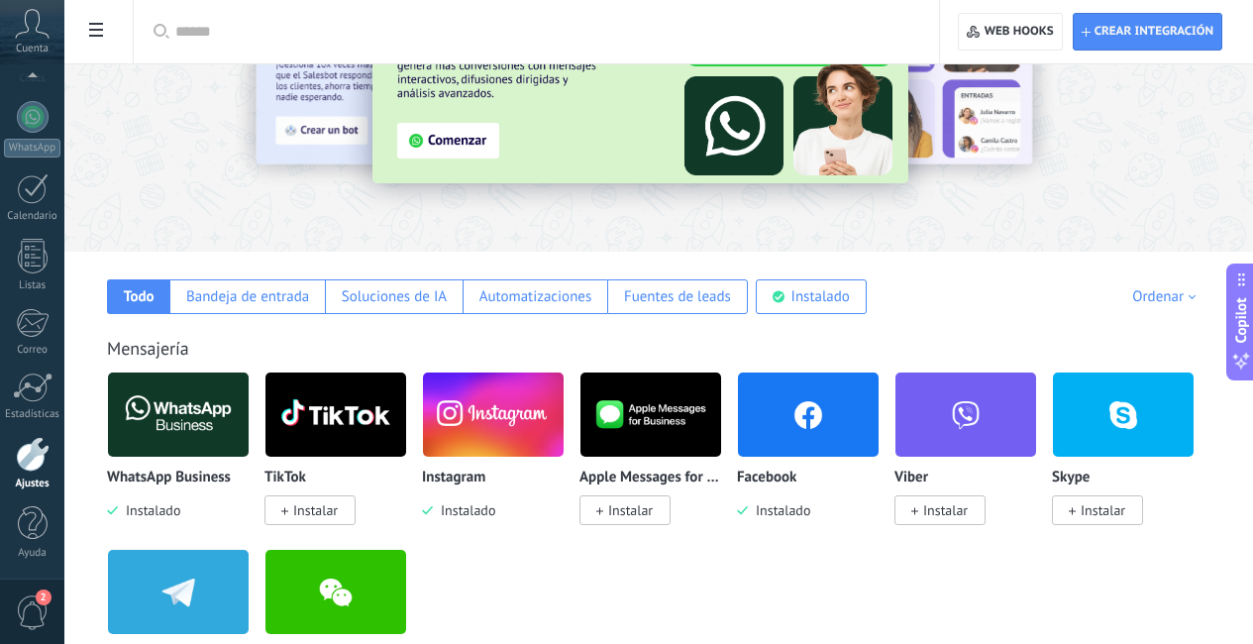
click at [99, 30] on use at bounding box center [96, 30] width 14 height 14
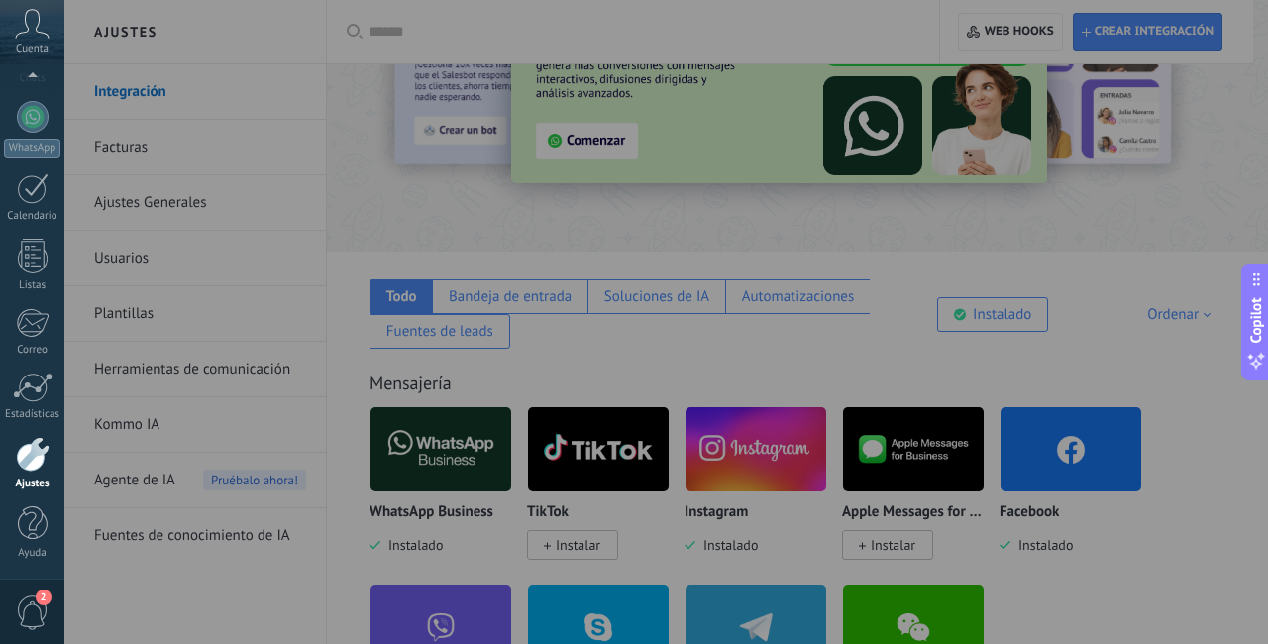
click at [164, 368] on div at bounding box center [634, 322] width 1268 height 644
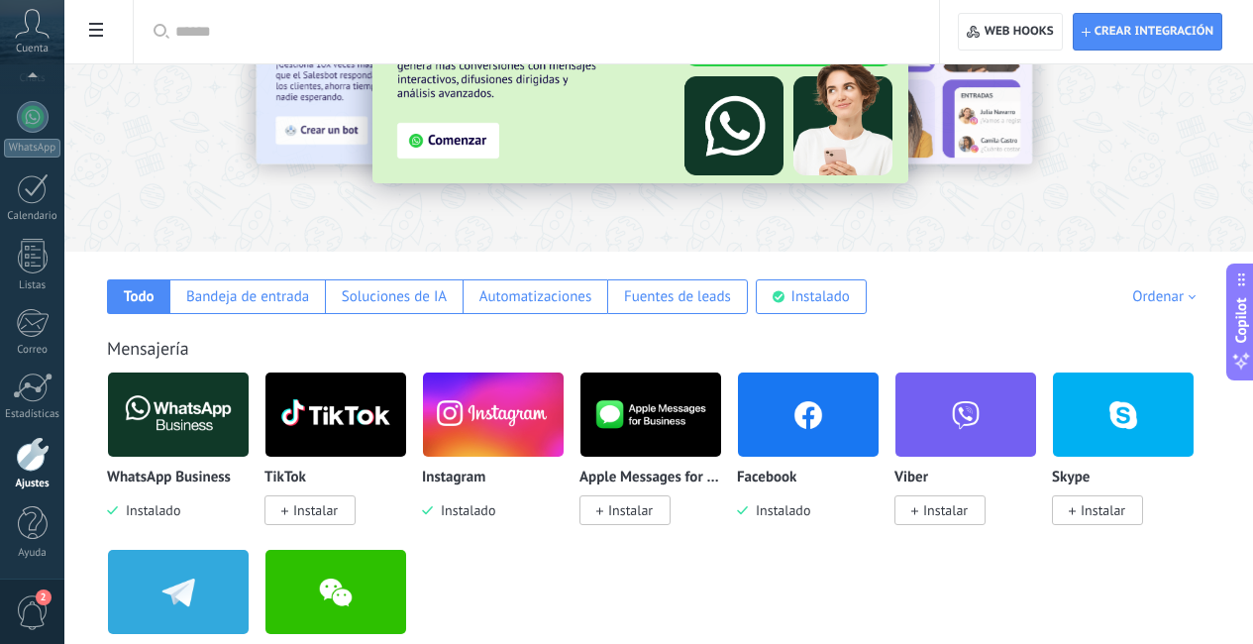
click at [165, 368] on div "Mensajería WhatsApp Business Instalado TikTok Instalar Instagram Instalado Appl…" at bounding box center [658, 499] width 1149 height 404
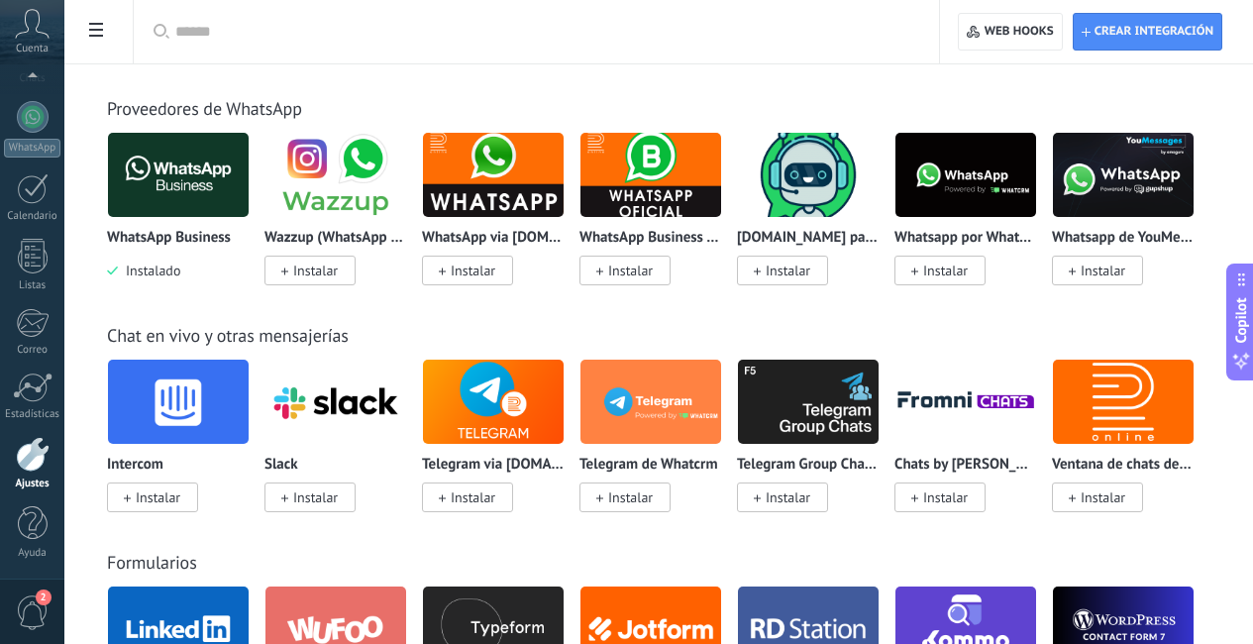
scroll to position [970, 0]
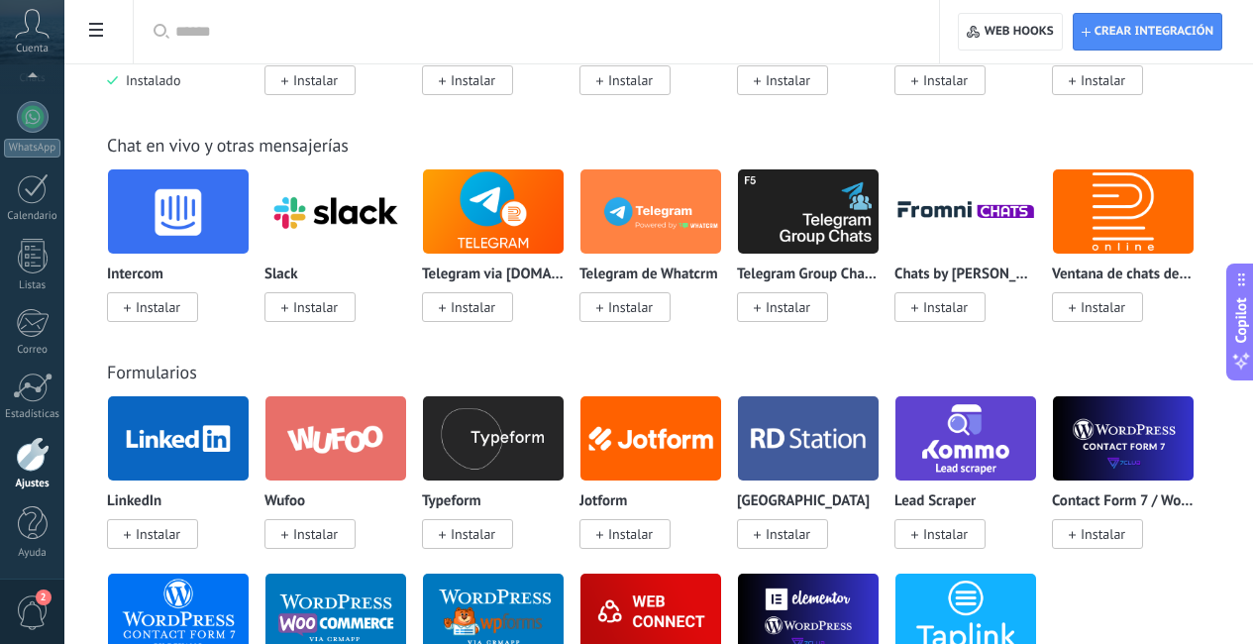
click at [32, 33] on icon at bounding box center [32, 24] width 35 height 30
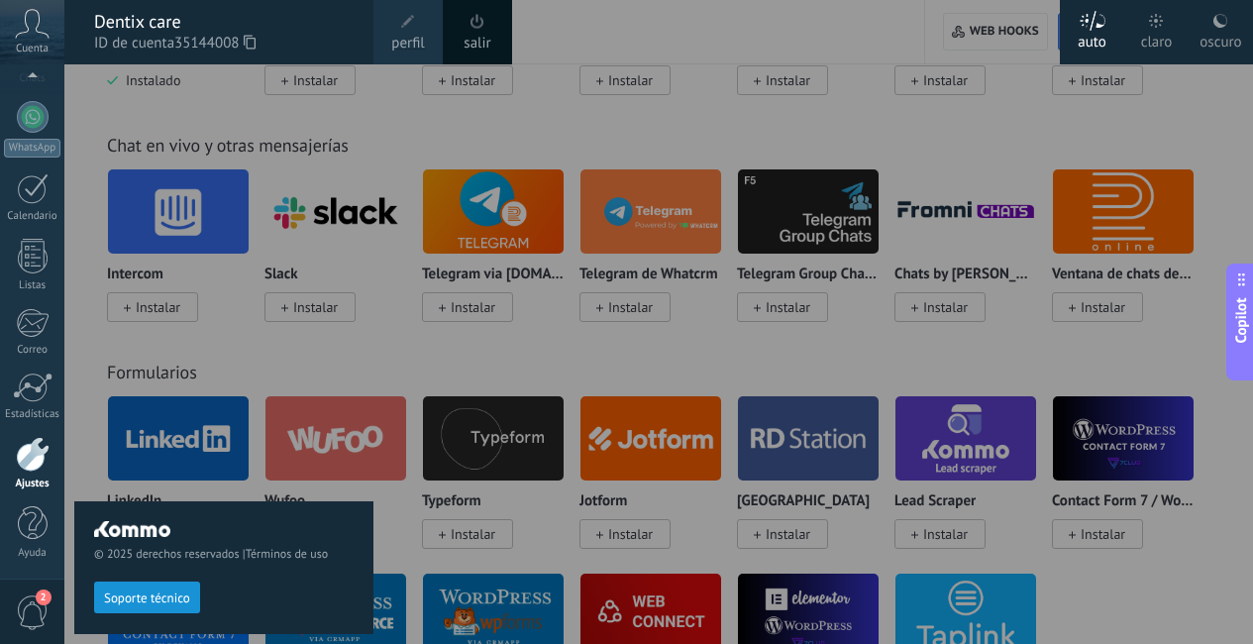
click at [462, 45] on div "salir" at bounding box center [477, 32] width 69 height 64
